Goal: Information Seeking & Learning: Learn about a topic

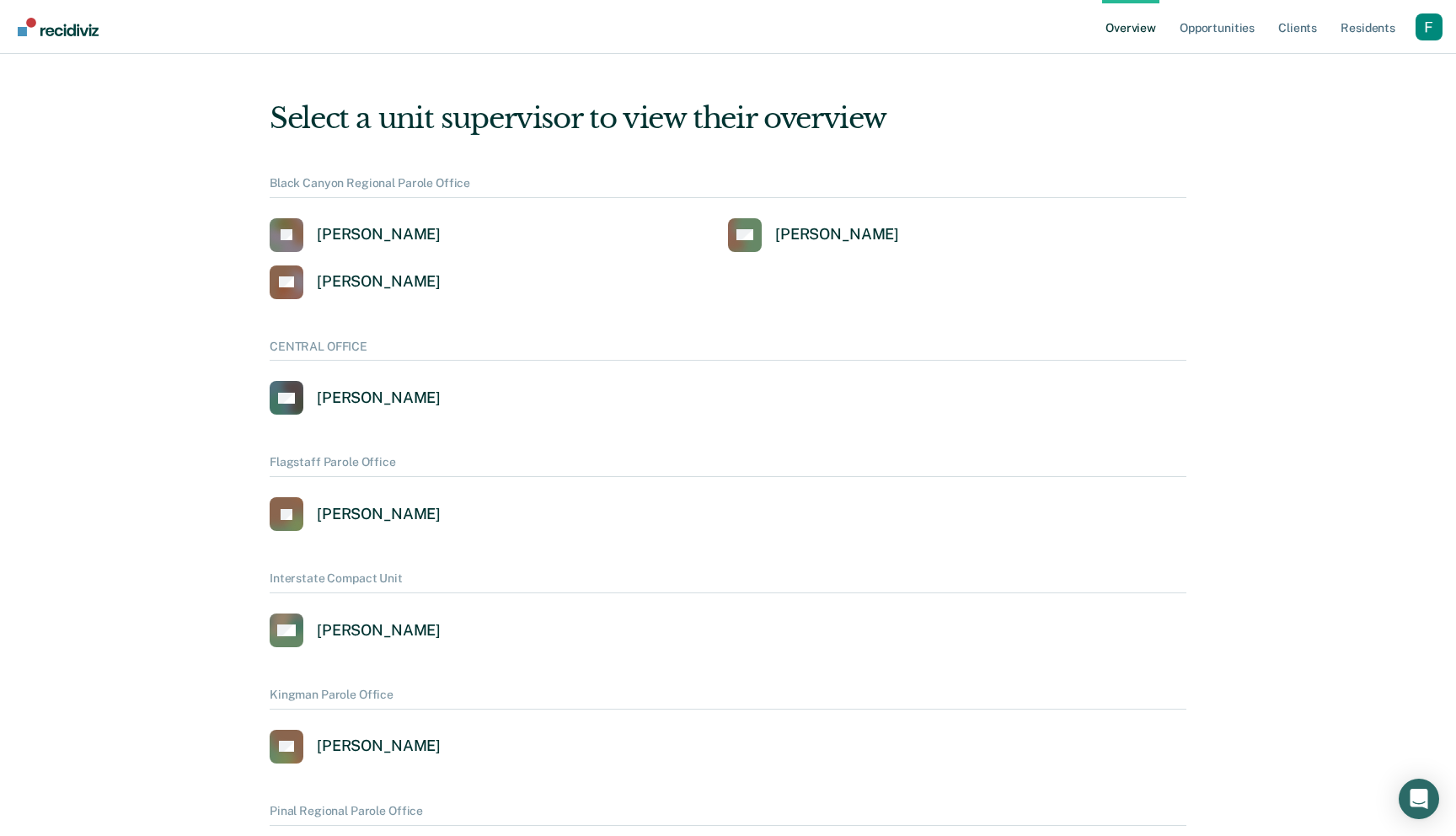
click at [1427, 36] on div "Profile dropdown button" at bounding box center [1429, 27] width 27 height 27
click at [1310, 66] on link "Profile" at bounding box center [1361, 68] width 136 height 15
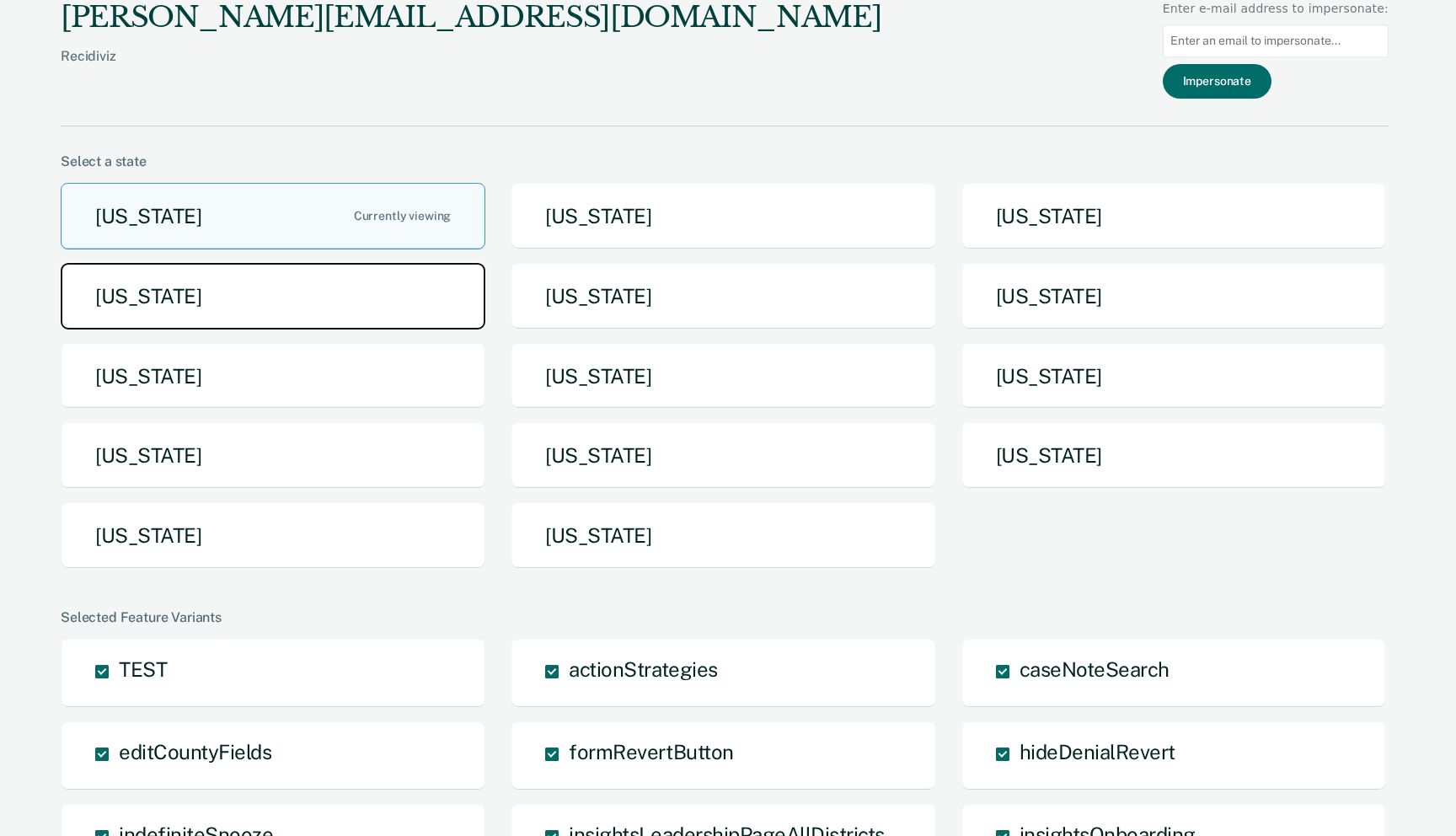
click at [380, 309] on button "[US_STATE]" at bounding box center [273, 297] width 425 height 67
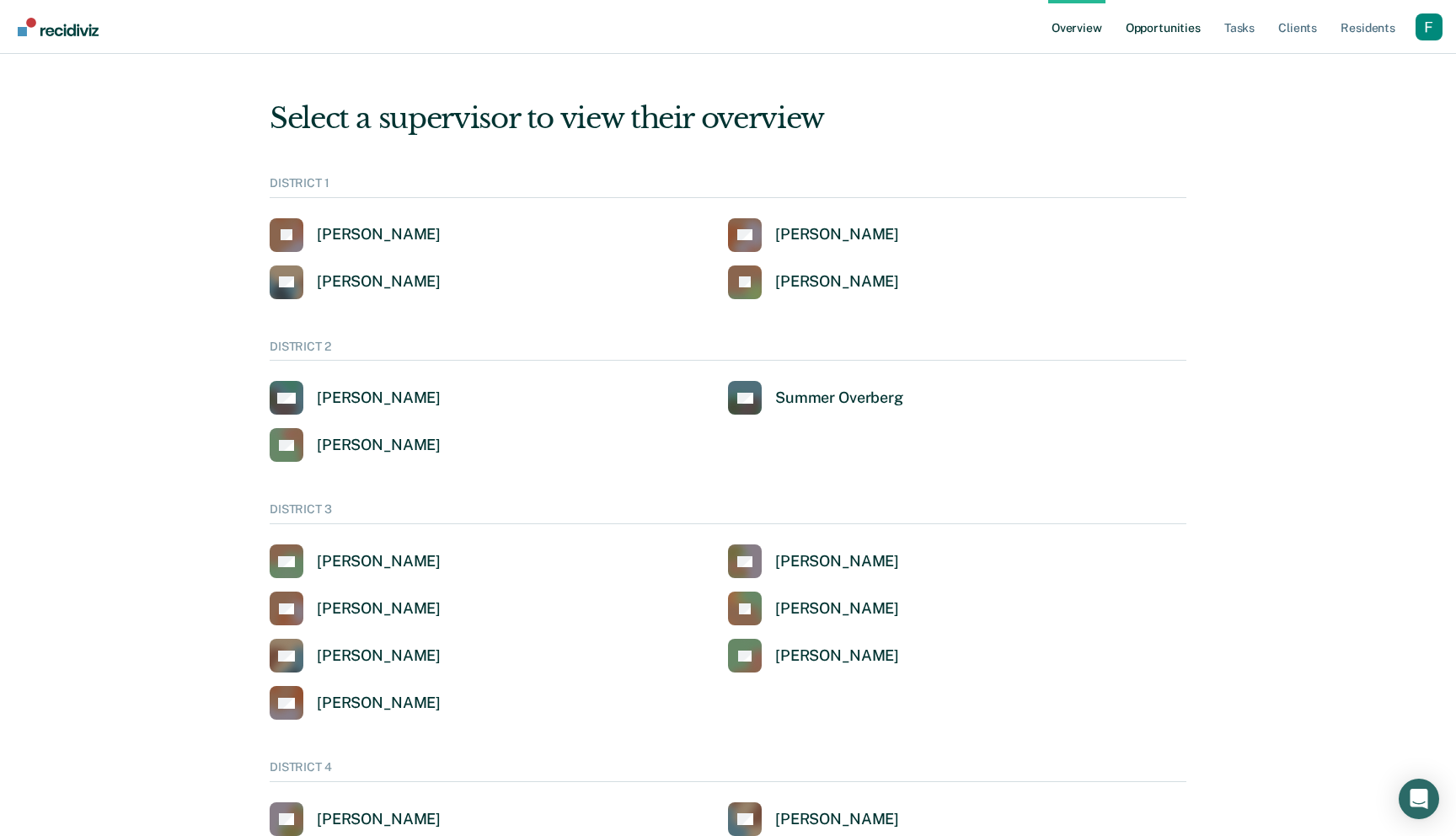
click at [1171, 34] on link "Opportunities" at bounding box center [1164, 26] width 82 height 54
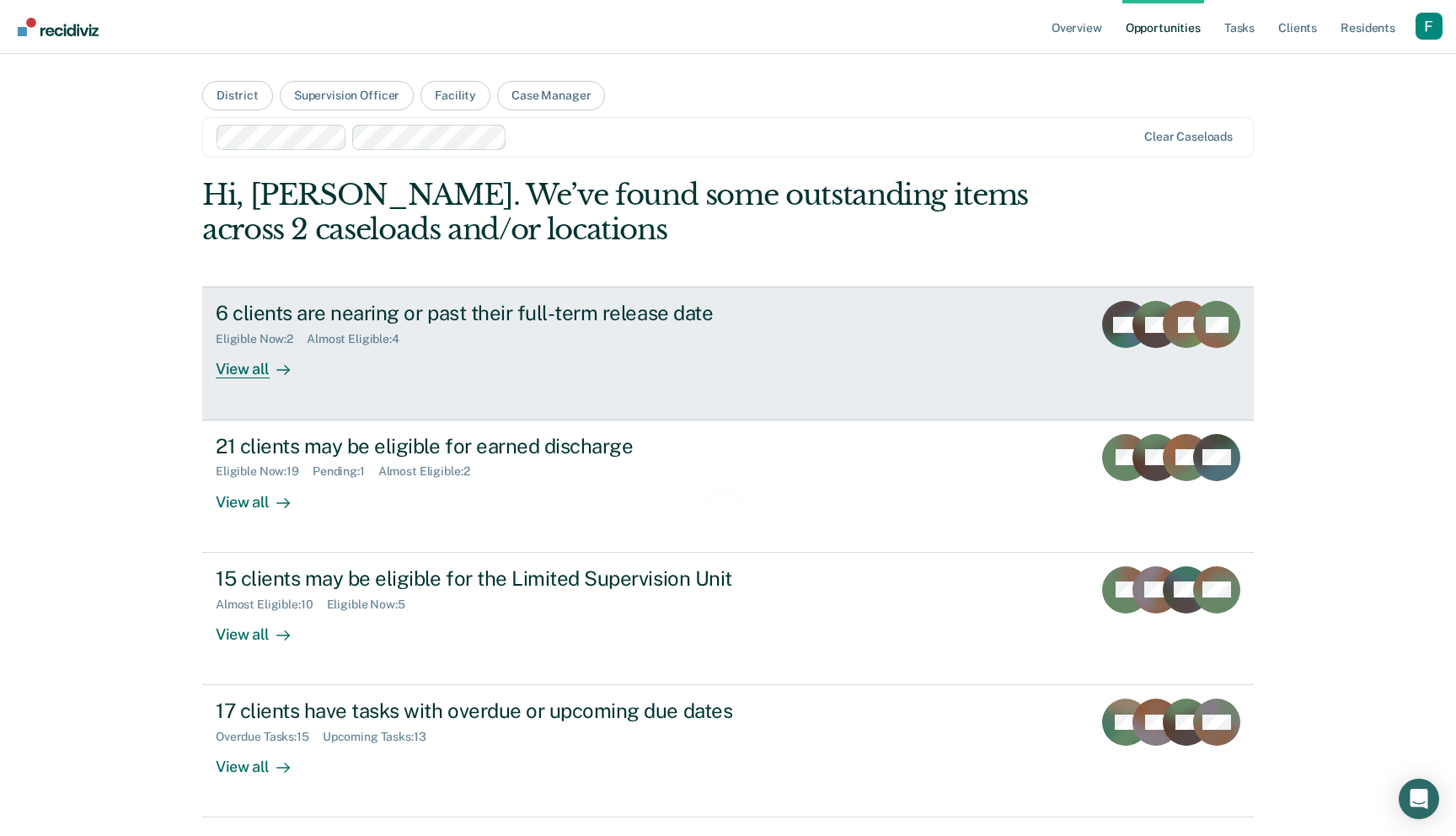
click at [520, 348] on div "6 clients are nearing or past their full-term release date Eligible Now : 2 Alm…" at bounding box center [531, 339] width 632 height 78
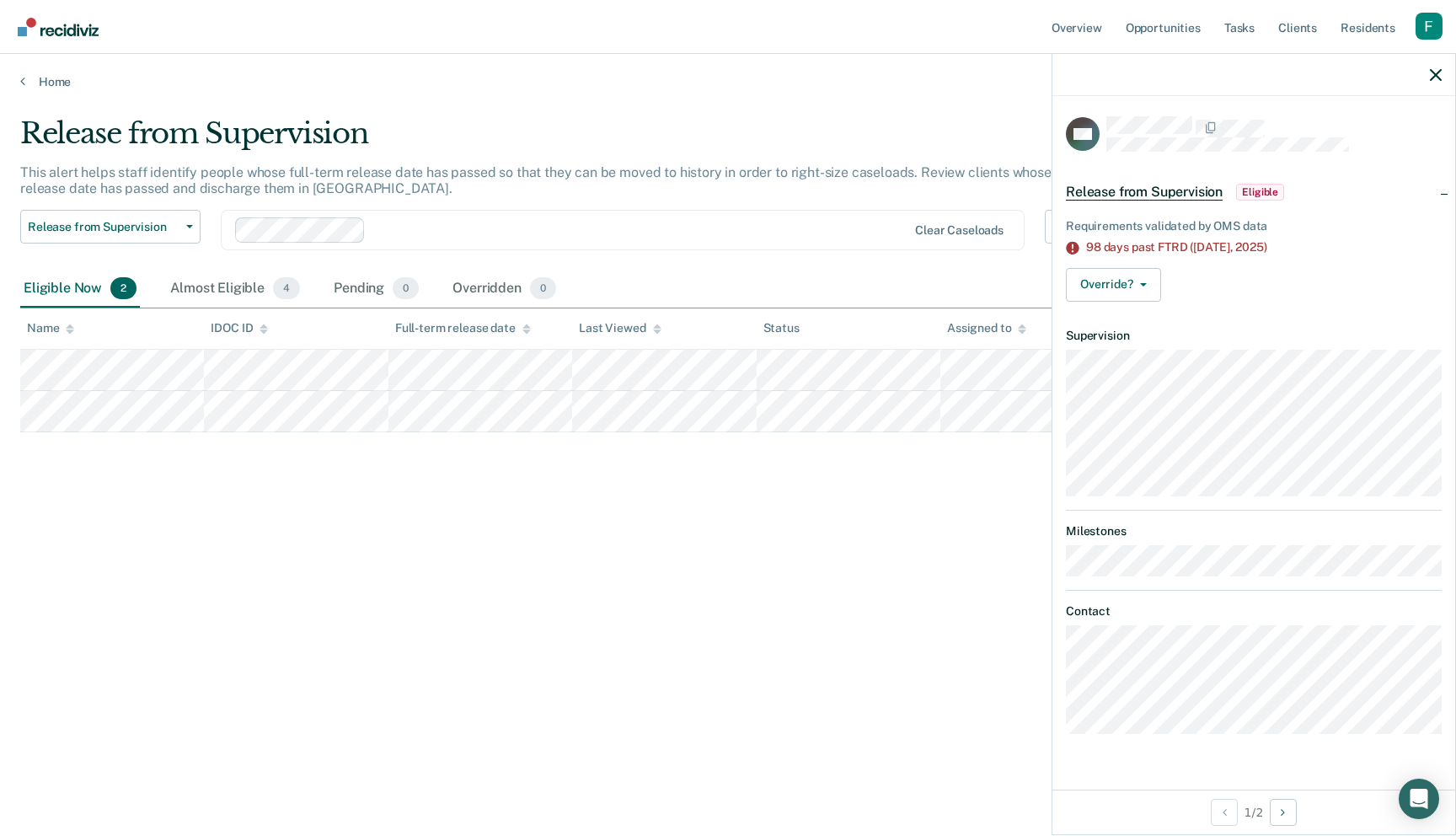
click at [1444, 191] on div "Release from Supervision Eligible" at bounding box center [1253, 191] width 403 height 54
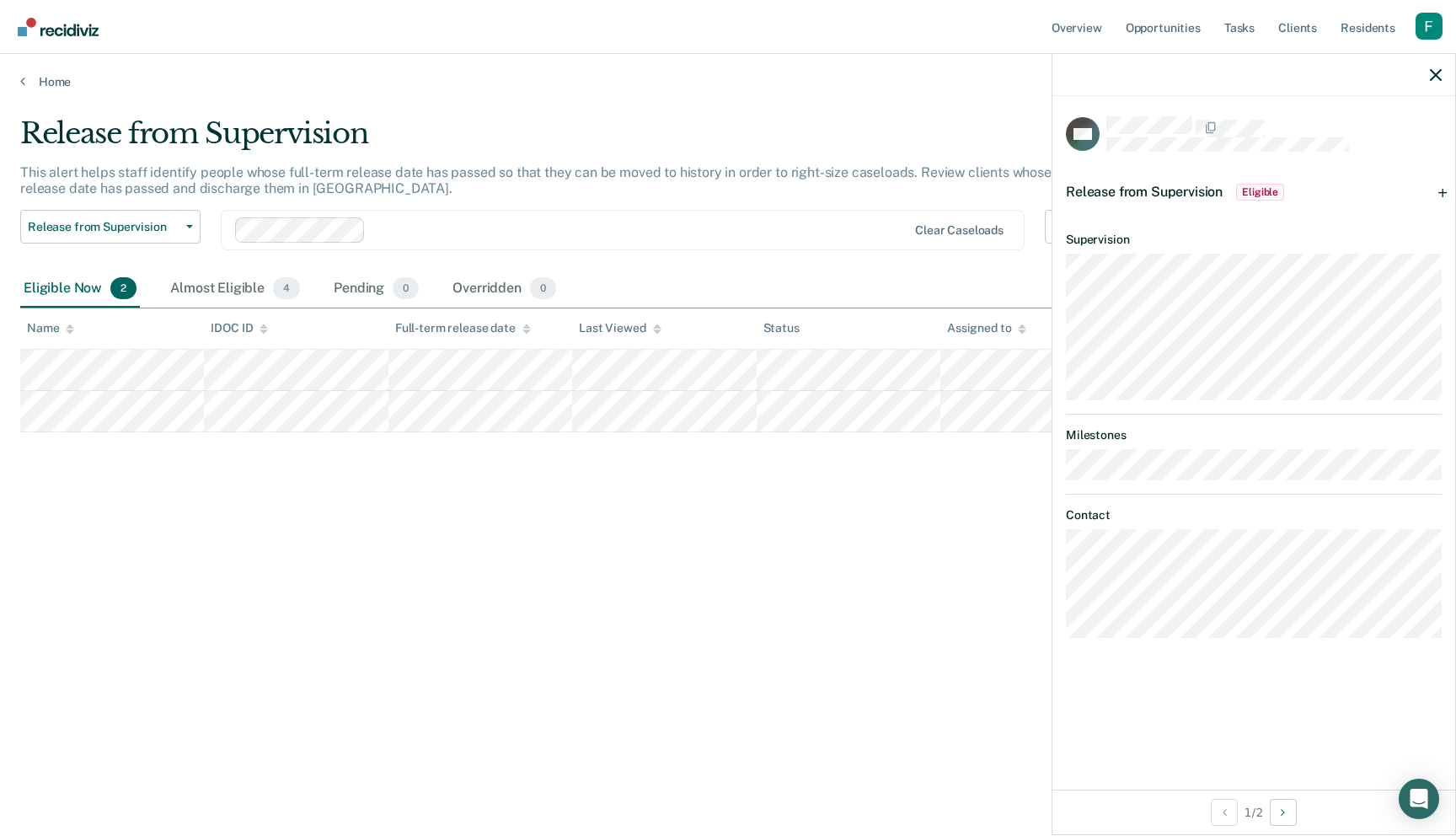
click at [1444, 191] on div "Release from Supervision Eligible" at bounding box center [1253, 191] width 403 height 54
